Goal: Task Accomplishment & Management: Complete application form

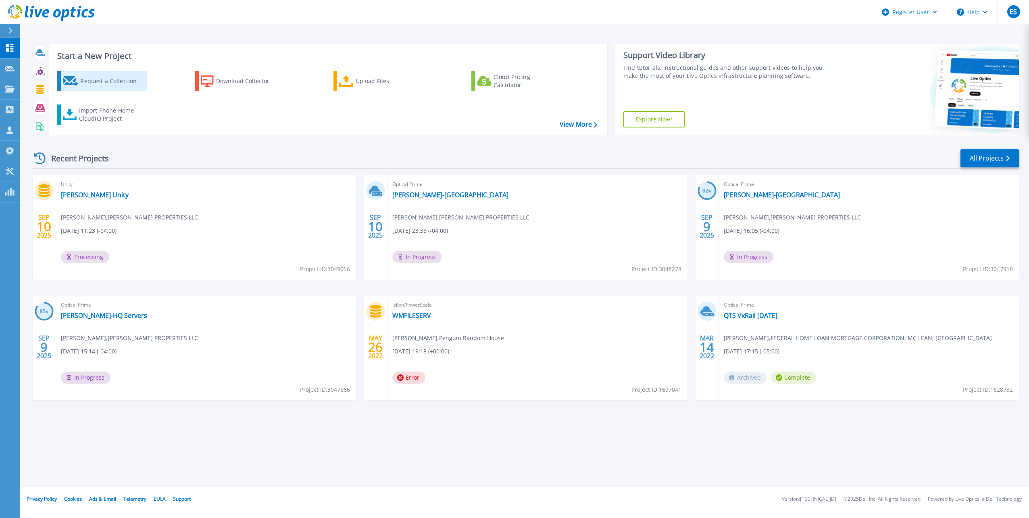
click at [87, 84] on div "Request a Collection" at bounding box center [112, 81] width 64 height 16
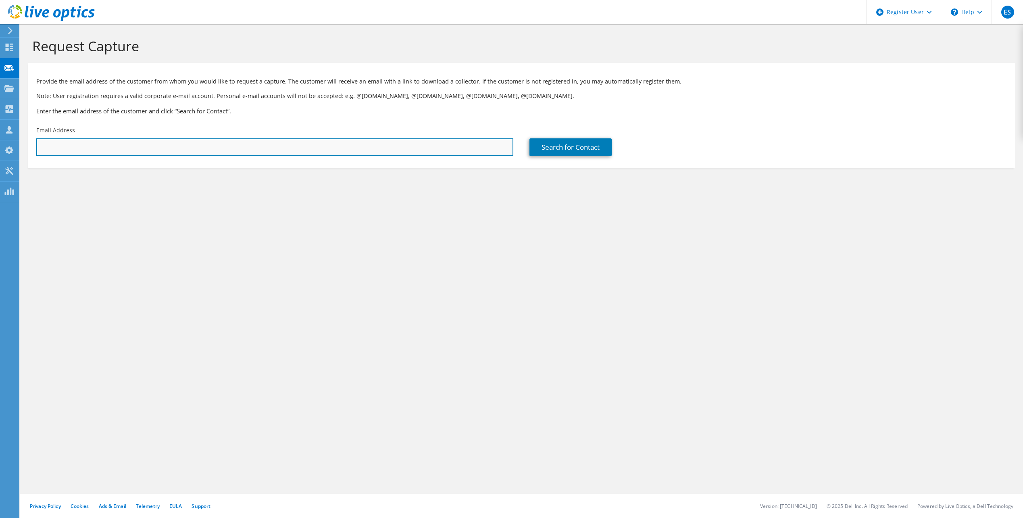
click at [393, 151] on input "text" at bounding box center [274, 147] width 477 height 18
click at [177, 151] on input "text" at bounding box center [274, 147] width 477 height 18
paste input "[EMAIL_ADDRESS][PERSON_NAME][DOMAIN_NAME]"
type input "[EMAIL_ADDRESS][PERSON_NAME][DOMAIN_NAME]"
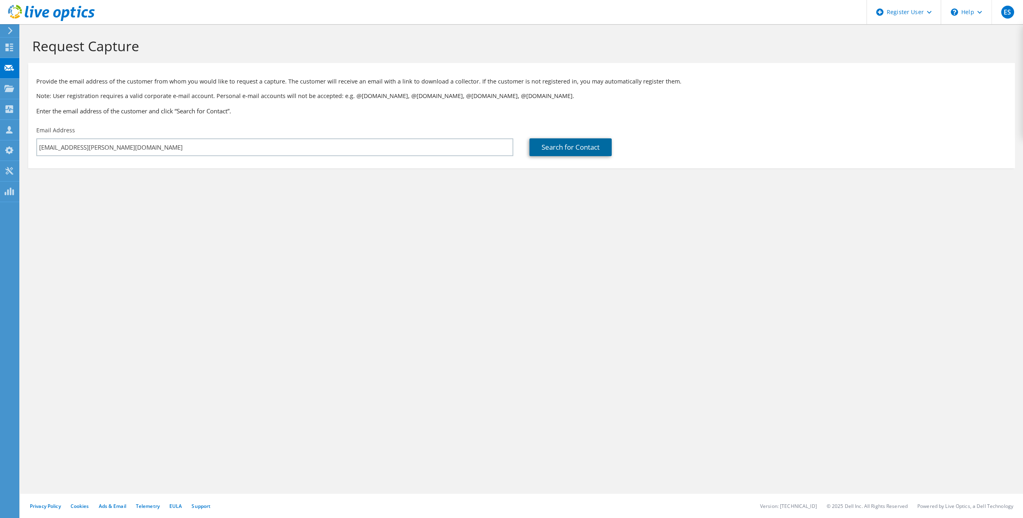
click at [570, 150] on link "Search for Contact" at bounding box center [570, 147] width 82 height 18
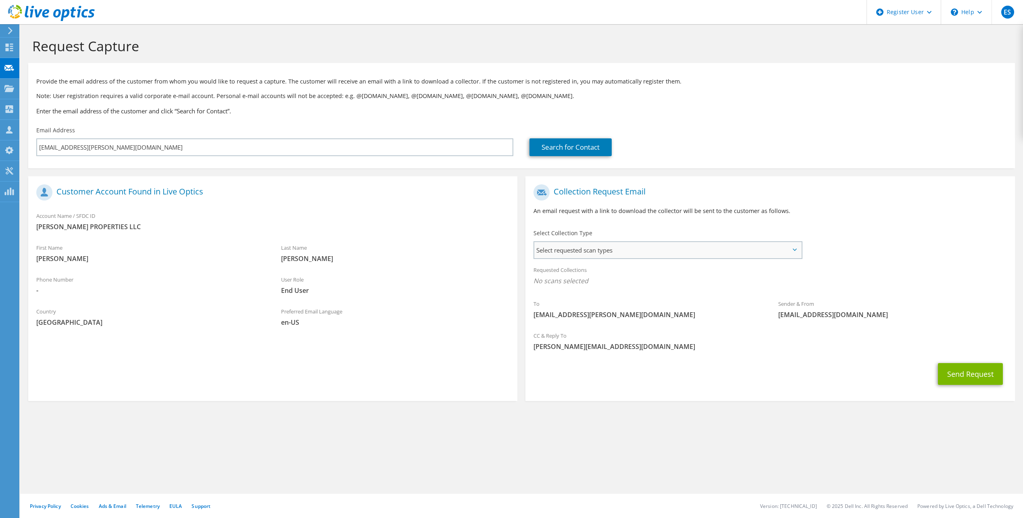
click at [593, 249] on span "Select requested scan types" at bounding box center [667, 250] width 266 height 16
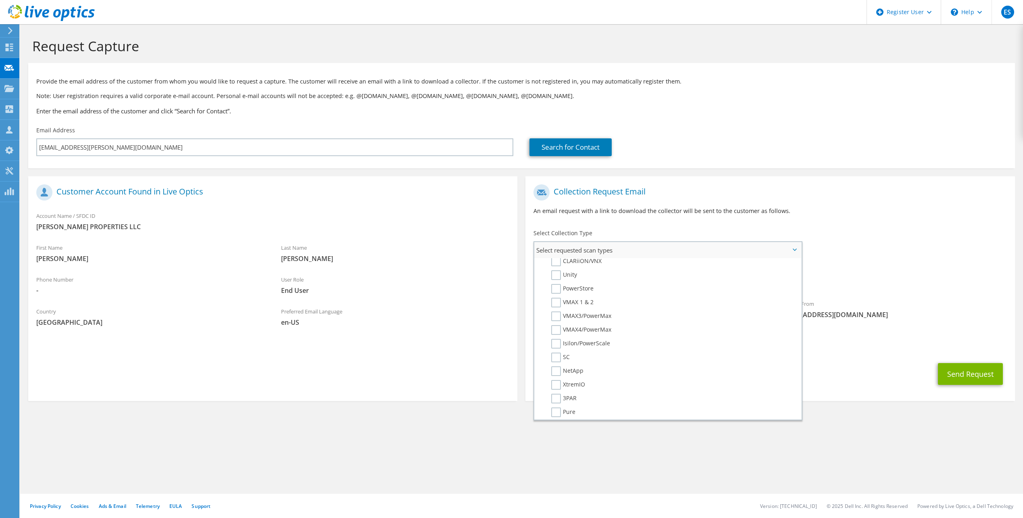
scroll to position [114, 0]
click at [793, 217] on div "Collection Request Email An email request with a link to download the collector…" at bounding box center [769, 202] width 489 height 45
